Goal: Check status

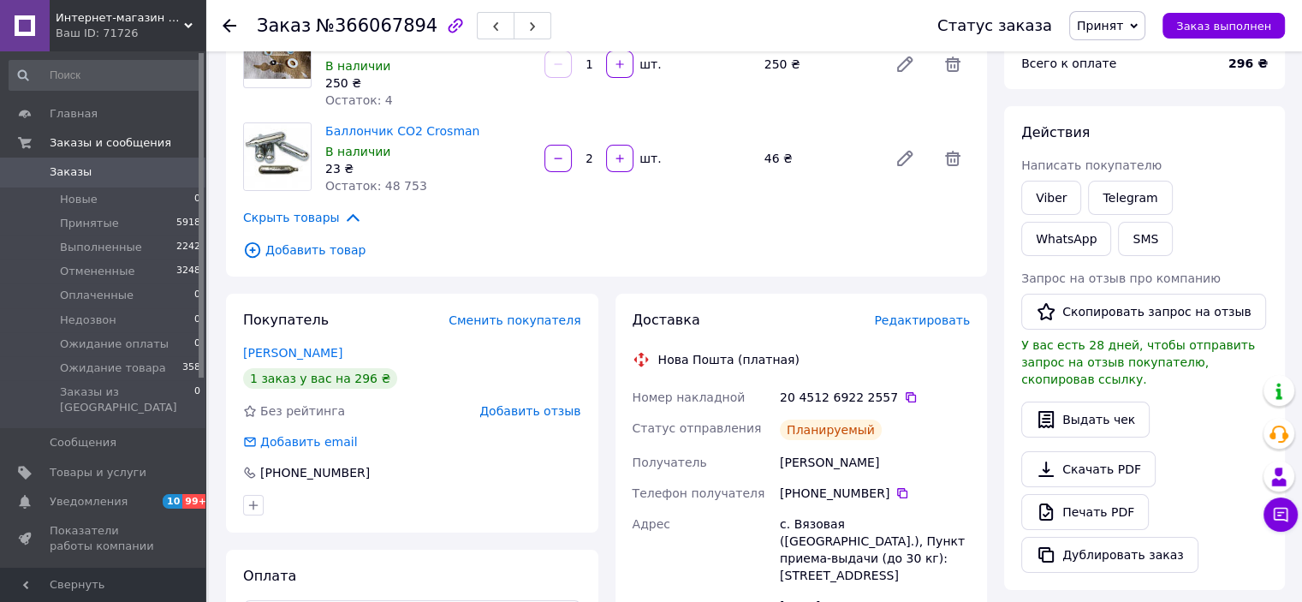
scroll to position [171, 0]
click at [895, 492] on icon at bounding box center [902, 493] width 14 height 14
click at [905, 395] on icon at bounding box center [910, 397] width 10 height 10
click at [95, 228] on span "Принятые" at bounding box center [89, 223] width 59 height 15
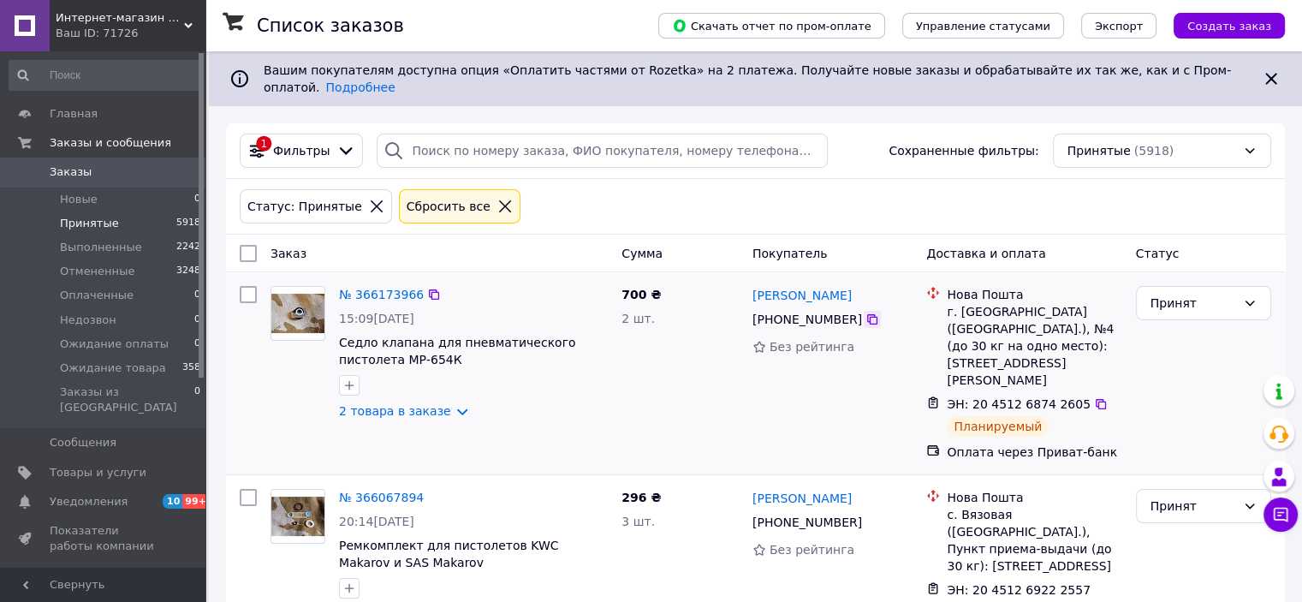
click at [867, 314] on icon at bounding box center [872, 319] width 10 height 10
click at [1094, 397] on icon at bounding box center [1101, 404] width 14 height 14
click at [851, 137] on div "1 Фильтры Сохраненные фильтры: Принятые (5918)" at bounding box center [755, 150] width 1045 height 34
click at [101, 251] on span "Выполненные" at bounding box center [101, 247] width 82 height 15
